Goal: Task Accomplishment & Management: Complete application form

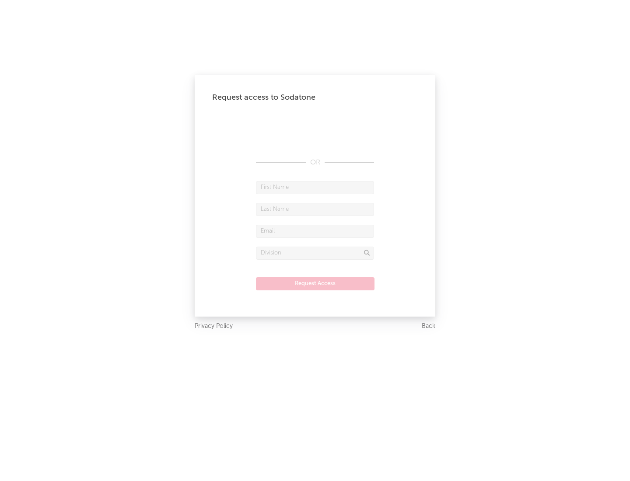
click at [315, 187] on input "text" at bounding box center [315, 187] width 118 height 13
type input "[PERSON_NAME]"
click at [315, 209] on input "text" at bounding box center [315, 209] width 118 height 13
type input "[PERSON_NAME]"
click at [315, 231] on input "text" at bounding box center [315, 231] width 118 height 13
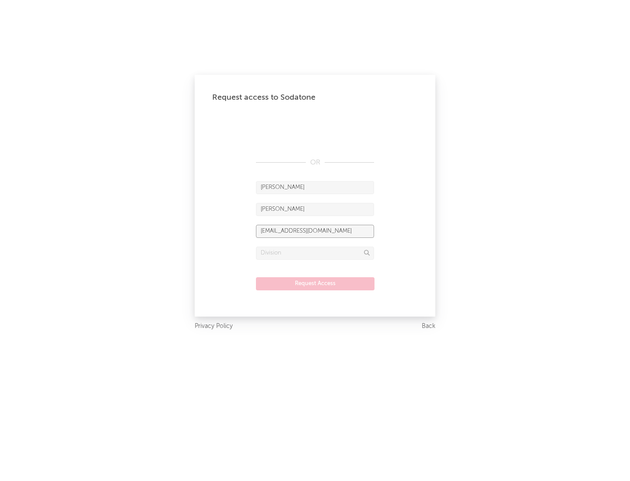
type input "[EMAIL_ADDRESS][DOMAIN_NAME]"
click at [315, 253] on input "text" at bounding box center [315, 253] width 118 height 13
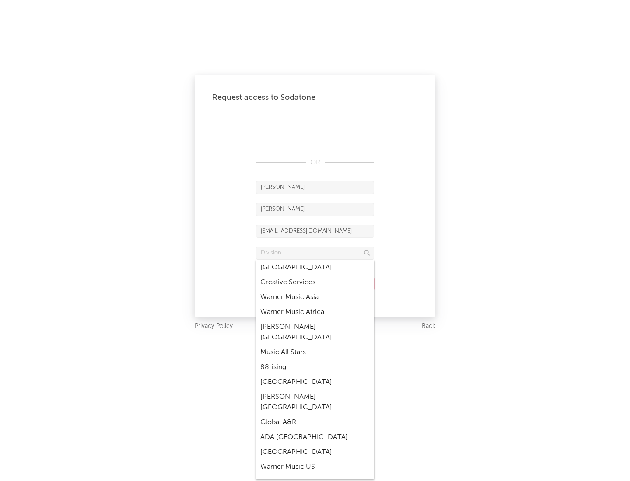
click at [312, 345] on div "Music All Stars" at bounding box center [315, 352] width 118 height 15
type input "Music All Stars"
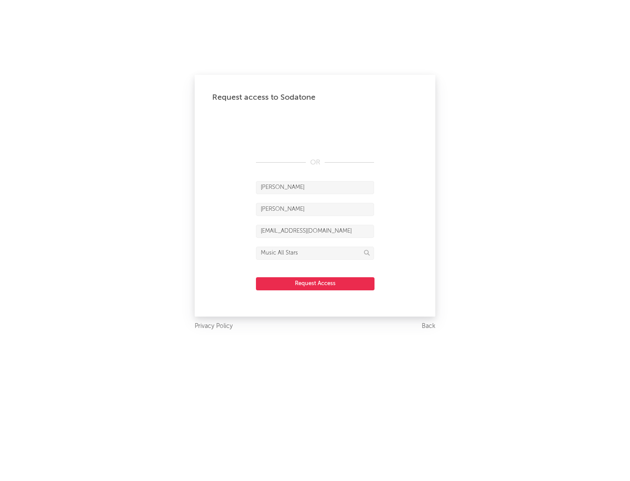
click at [315, 283] on button "Request Access" at bounding box center [315, 283] width 119 height 13
